Goal: Task Accomplishment & Management: Manage account settings

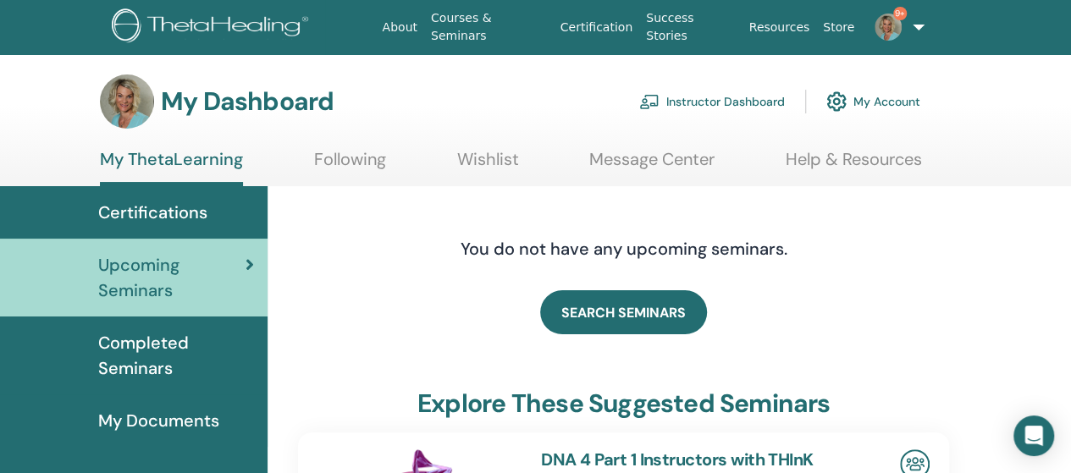
click at [753, 97] on link "Instructor Dashboard" at bounding box center [712, 101] width 146 height 37
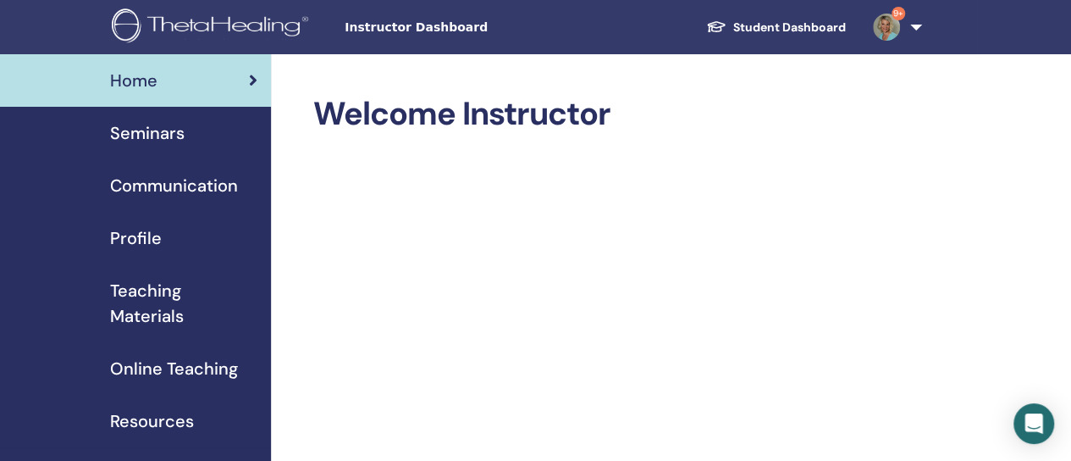
click at [135, 138] on span "Seminars" at bounding box center [147, 132] width 75 height 25
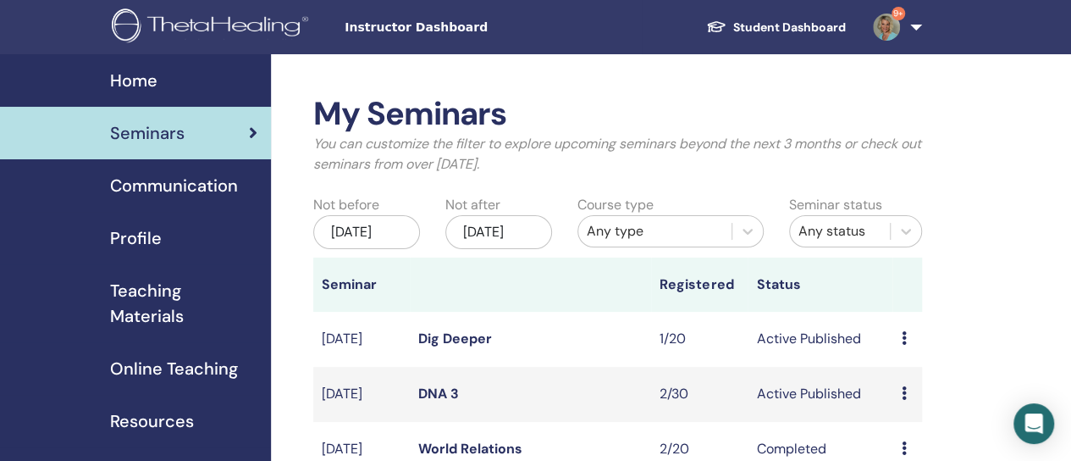
click at [403, 422] on td "[DATE]" at bounding box center [361, 394] width 97 height 55
click at [432, 402] on link "DNA 3" at bounding box center [438, 393] width 41 height 18
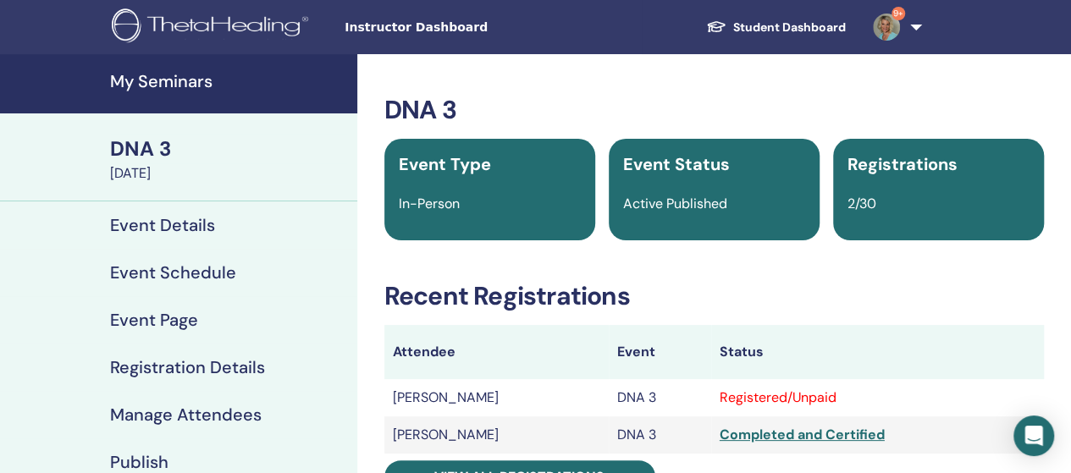
click at [830, 401] on div "Registered/Unpaid" at bounding box center [878, 398] width 316 height 20
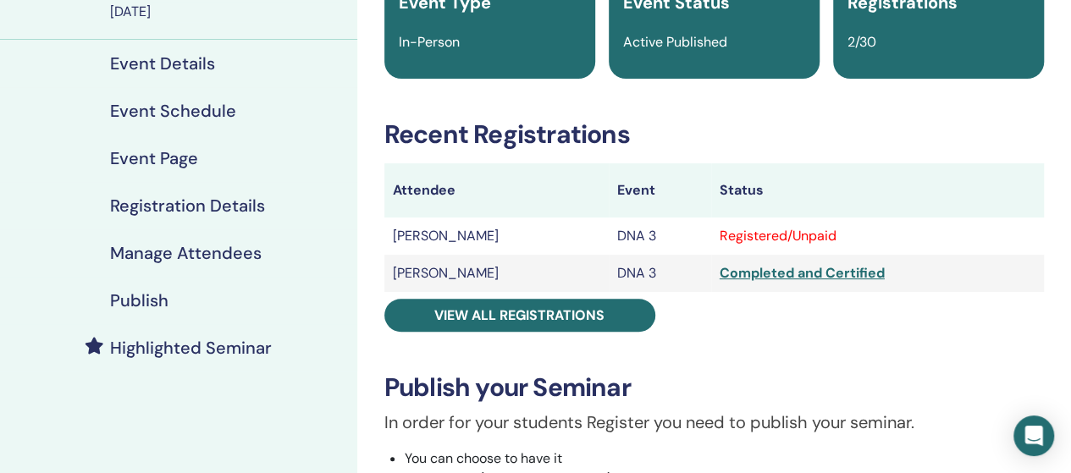
scroll to position [169, 0]
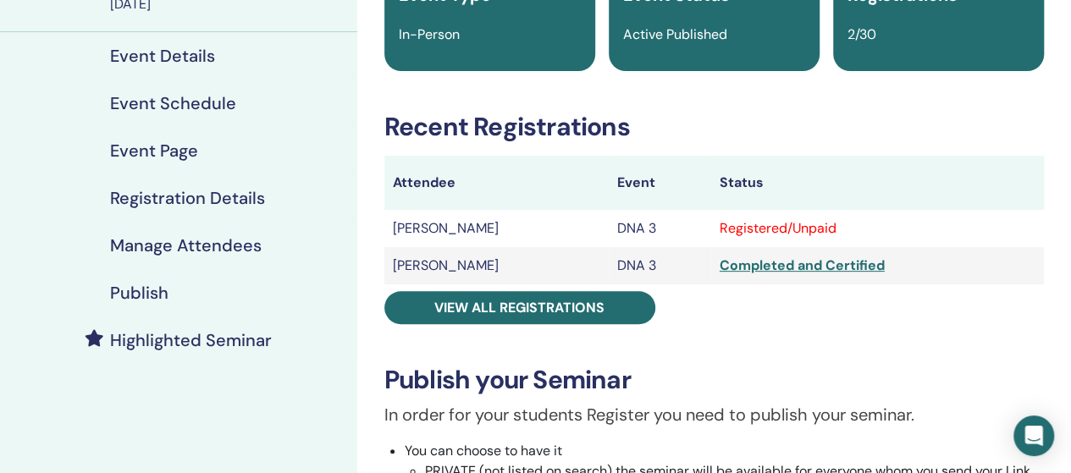
click at [847, 229] on div "Registered/Unpaid" at bounding box center [878, 228] width 316 height 20
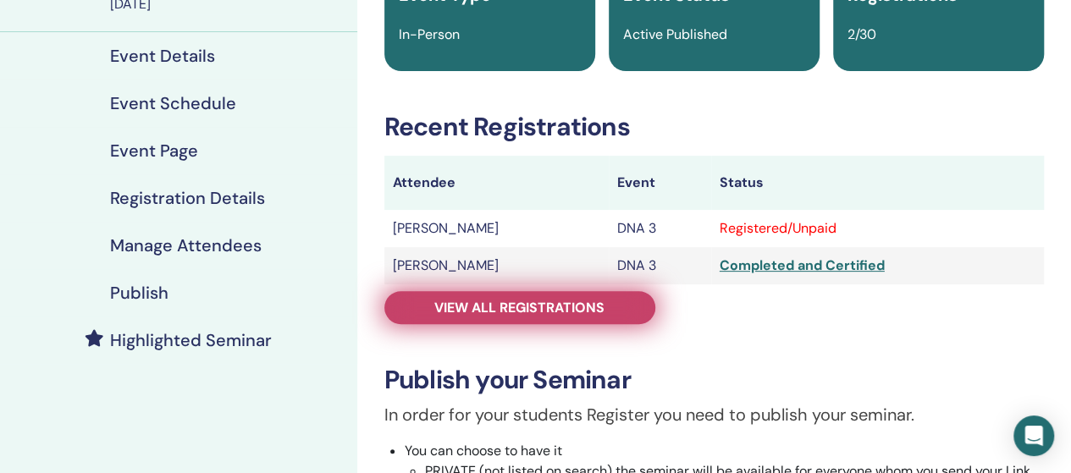
click at [508, 312] on span "View all registrations" at bounding box center [519, 308] width 170 height 18
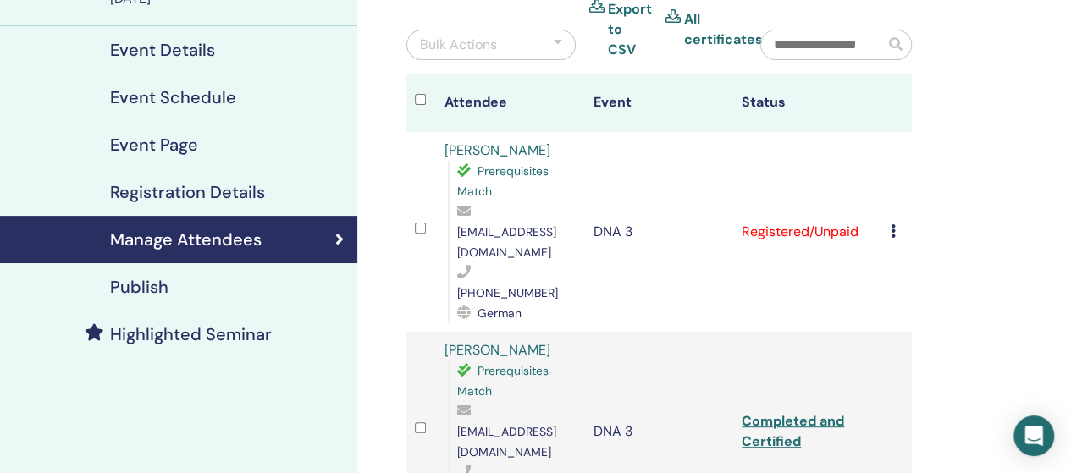
scroll to position [169, 0]
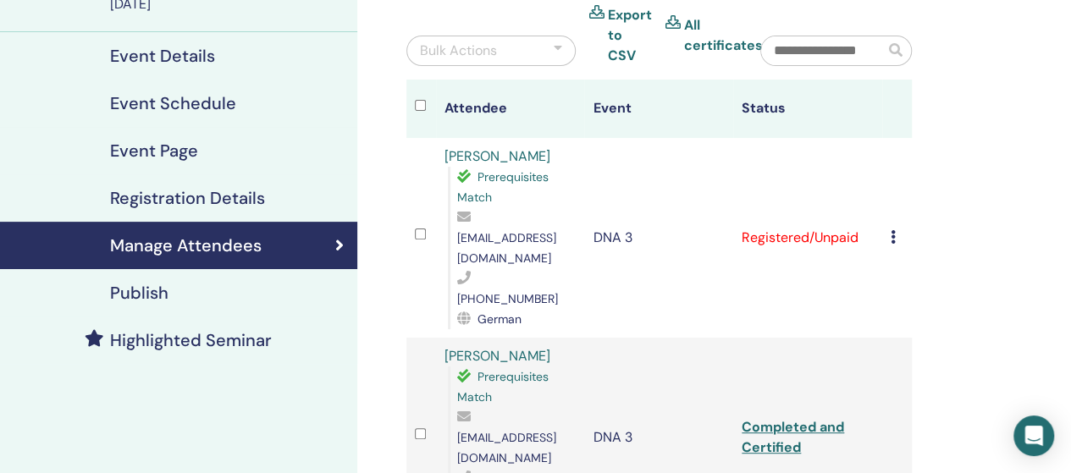
click at [887, 219] on td "Cancel Registration Do not auto-certify Mark as Paid Mark as Unpaid Mark as Abs…" at bounding box center [897, 238] width 30 height 200
click at [892, 230] on icon at bounding box center [893, 237] width 5 height 14
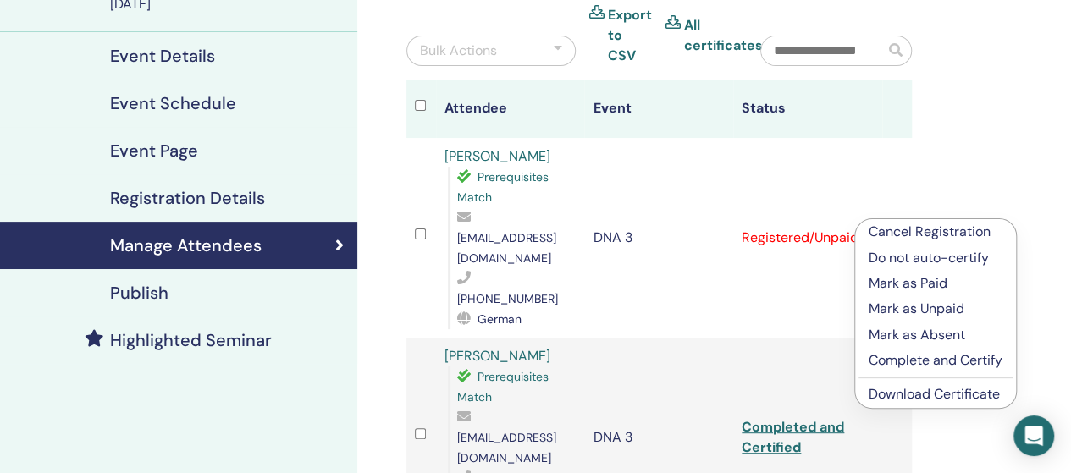
click at [916, 395] on link "Download Certificate" at bounding box center [934, 394] width 131 height 18
